Goal: Task Accomplishment & Management: Manage account settings

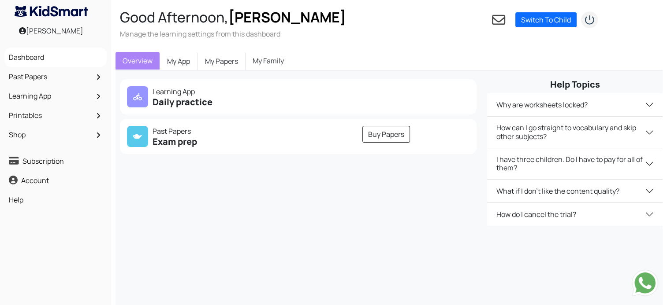
click at [275, 61] on link "My Family" at bounding box center [267, 61] width 45 height 18
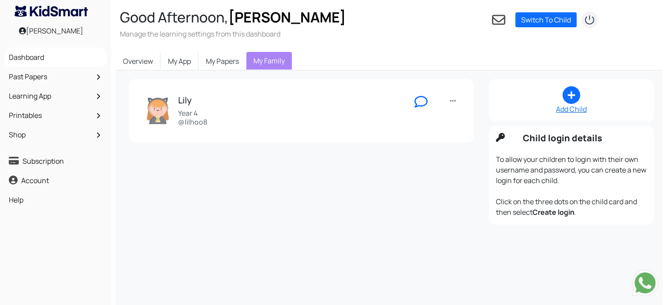
click at [576, 100] on icon at bounding box center [571, 95] width 18 height 18
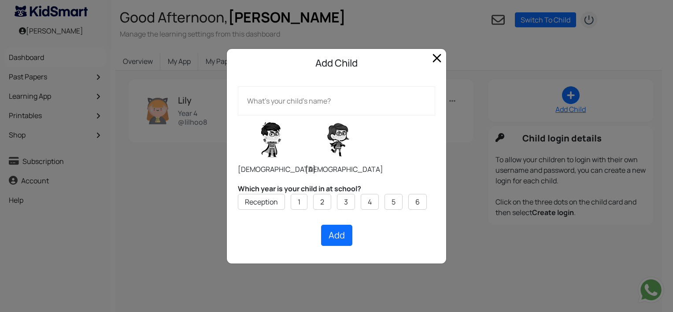
click at [349, 145] on label at bounding box center [338, 140] width 66 height 44
click at [305, 115] on input "radio" at bounding box center [305, 115] width 0 height 0
radio input "true"
click at [336, 104] on input "text" at bounding box center [336, 100] width 197 height 29
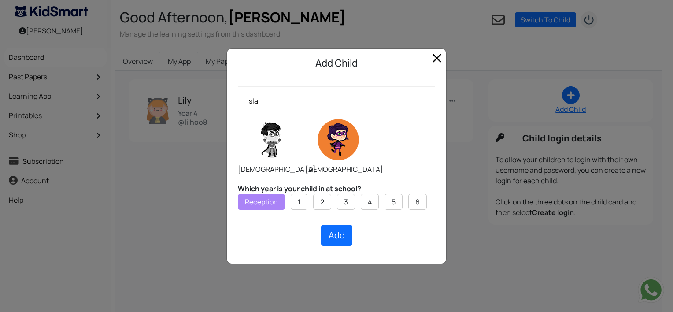
type input "Isla"
click at [270, 199] on label "Reception" at bounding box center [261, 202] width 33 height 11
click at [0, 0] on input "Reception" at bounding box center [0, 0] width 0 height 0
click at [338, 237] on button "Add" at bounding box center [336, 235] width 31 height 21
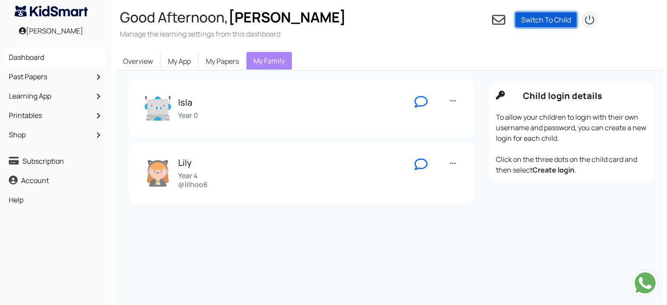
click at [557, 19] on link "Switch To Child" at bounding box center [545, 19] width 61 height 15
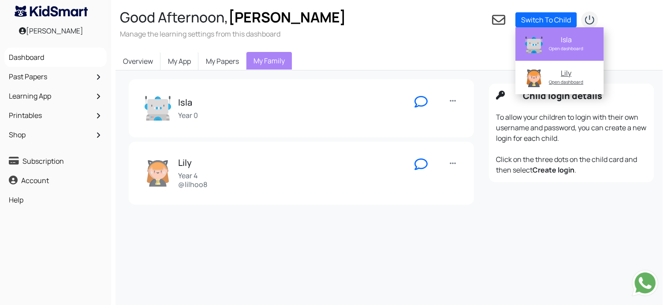
click at [568, 42] on div "Isla" at bounding box center [566, 39] width 56 height 9
